Goal: Information Seeking & Learning: Check status

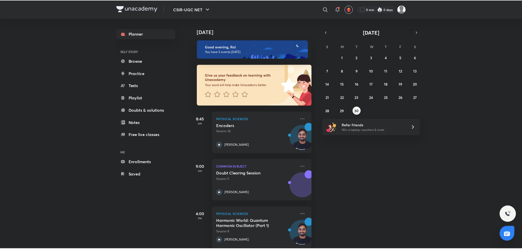
scroll to position [90, 5]
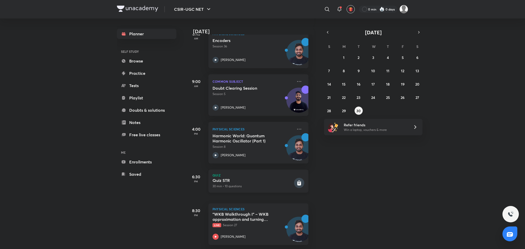
click at [264, 184] on p "30 min • 10 questions" at bounding box center [252, 186] width 80 height 5
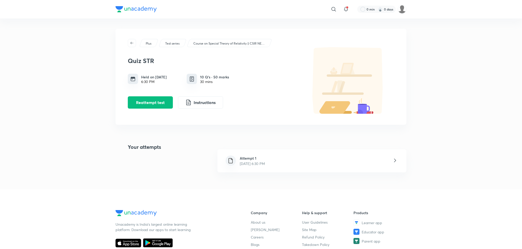
click at [398, 161] on icon at bounding box center [395, 160] width 6 height 6
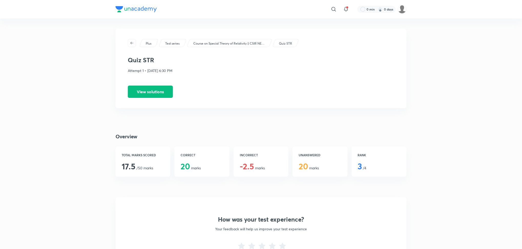
click at [363, 165] on div "RANK 3 /4" at bounding box center [379, 162] width 55 height 30
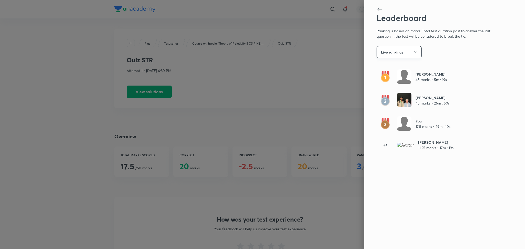
click at [417, 57] on button "Live rankings" at bounding box center [399, 52] width 45 height 12
click at [388, 68] on span "Overall" at bounding box center [406, 67] width 53 height 5
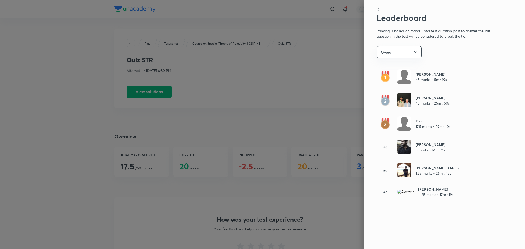
click at [377, 8] on icon at bounding box center [380, 9] width 6 height 6
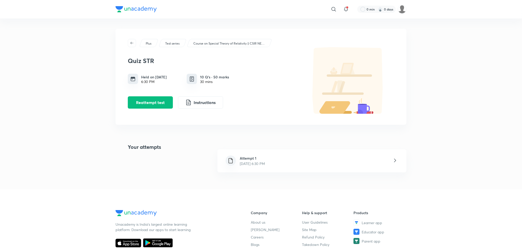
click at [394, 166] on div "Attempt 1 [DATE] 6:30 PM" at bounding box center [312, 160] width 189 height 23
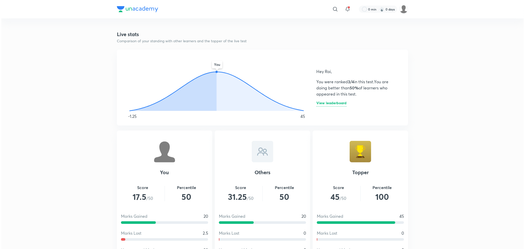
scroll to position [247, 0]
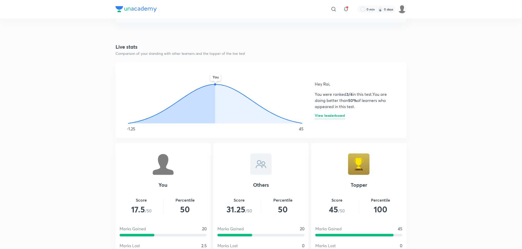
click at [332, 118] on h6 "View leaderboard" at bounding box center [330, 116] width 30 height 5
